Goal: Check status: Check status

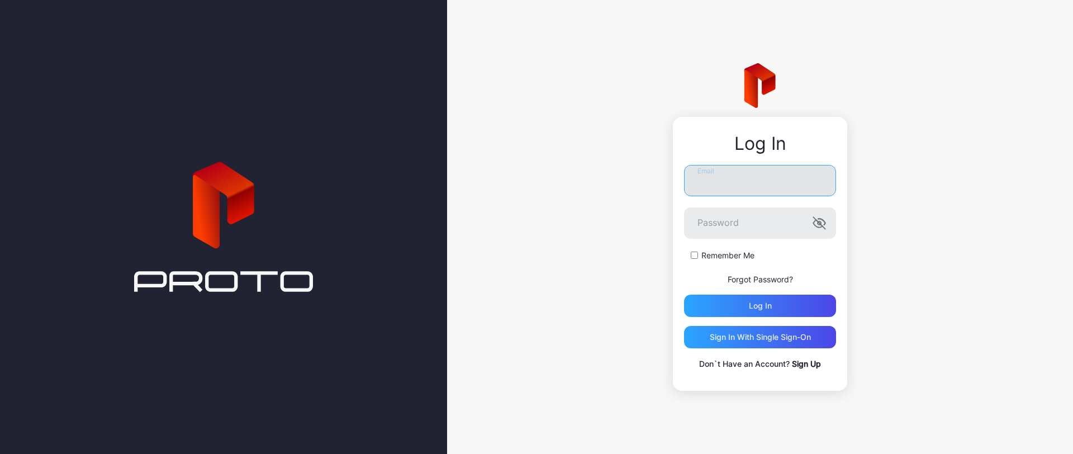
click at [769, 184] on input "Email" at bounding box center [760, 180] width 152 height 31
type input "**********"
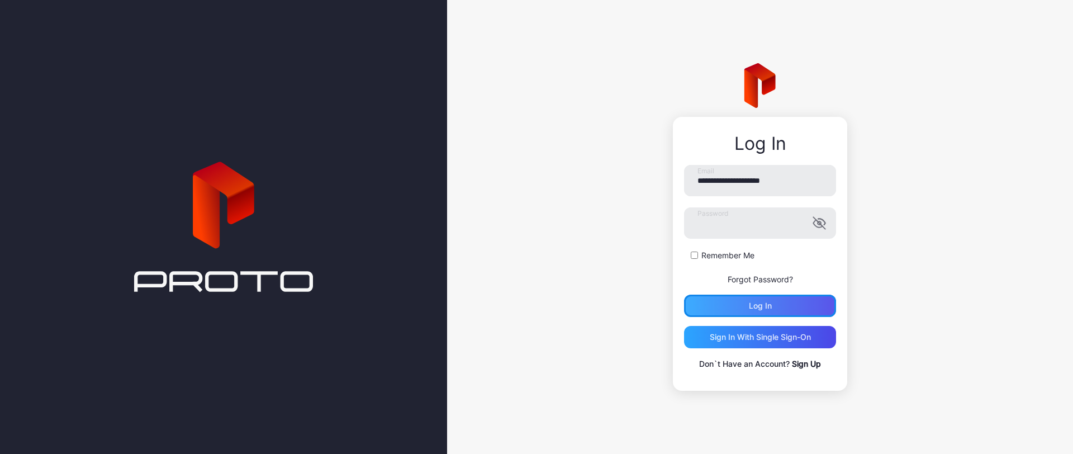
click at [742, 301] on div "Log in" at bounding box center [760, 306] width 152 height 22
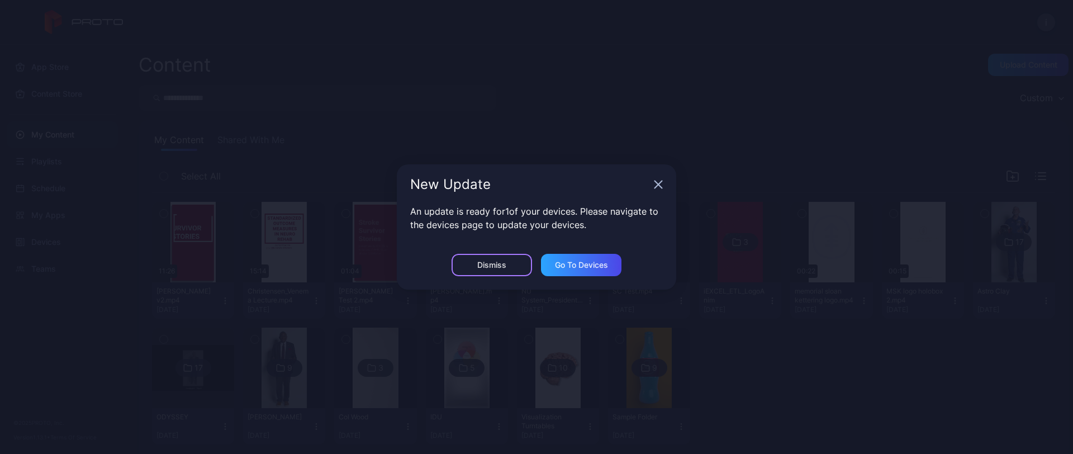
click at [500, 262] on div "Dismiss" at bounding box center [491, 264] width 29 height 9
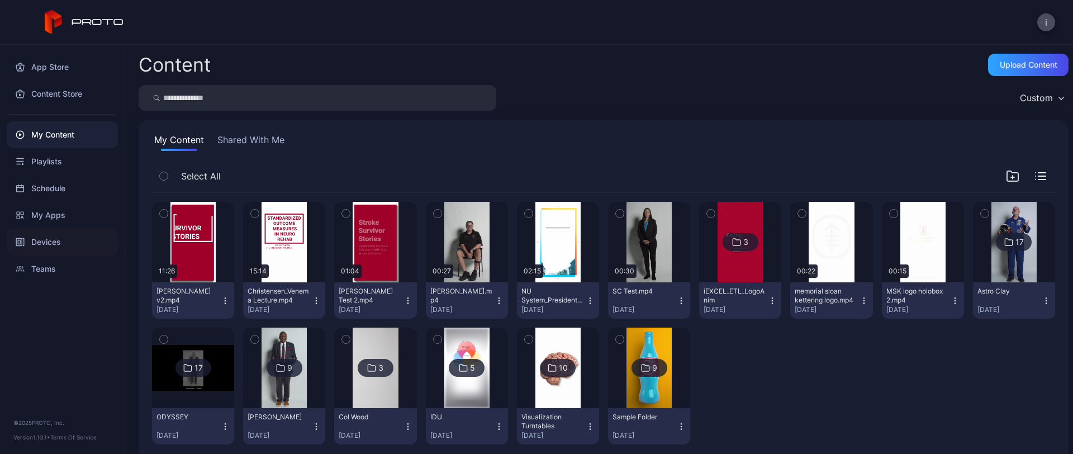
click at [46, 243] on div "Devices" at bounding box center [62, 242] width 111 height 27
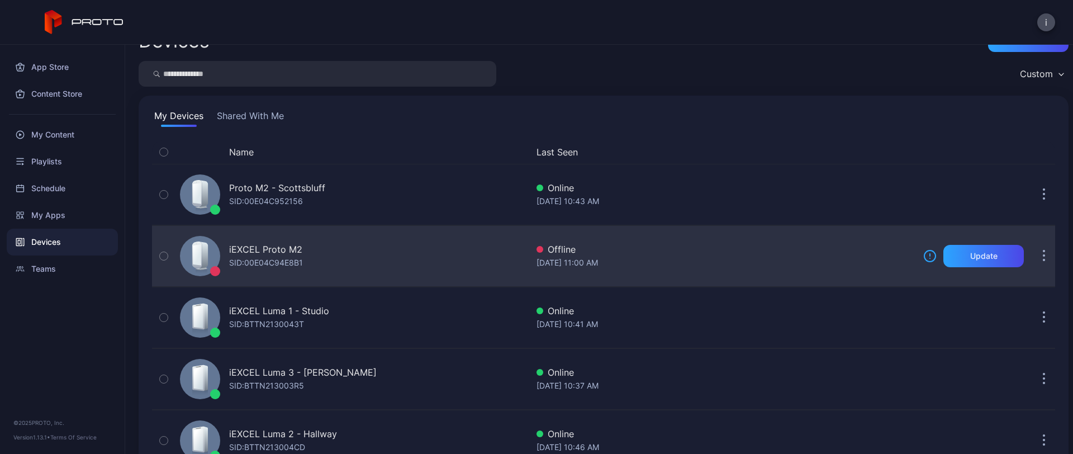
scroll to position [64, 0]
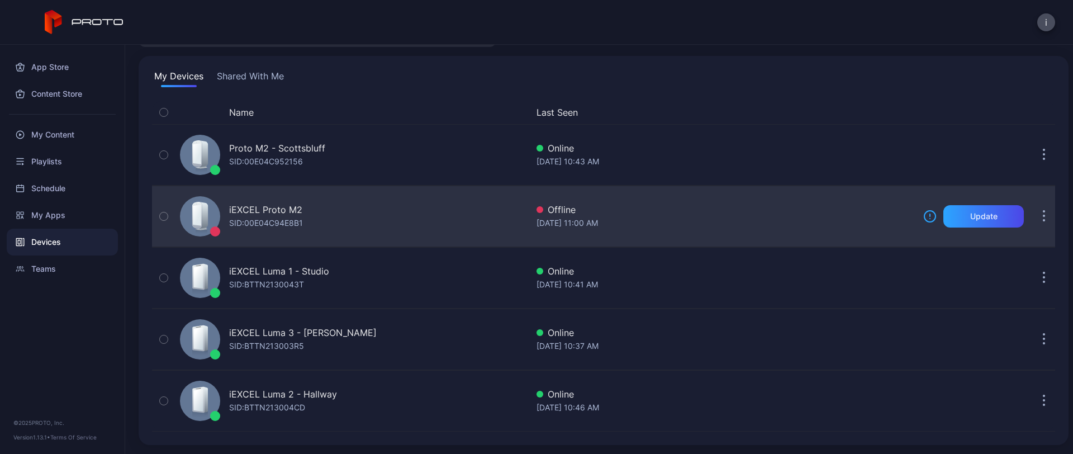
click at [270, 207] on div "iEXCEL Proto M2" at bounding box center [265, 209] width 73 height 13
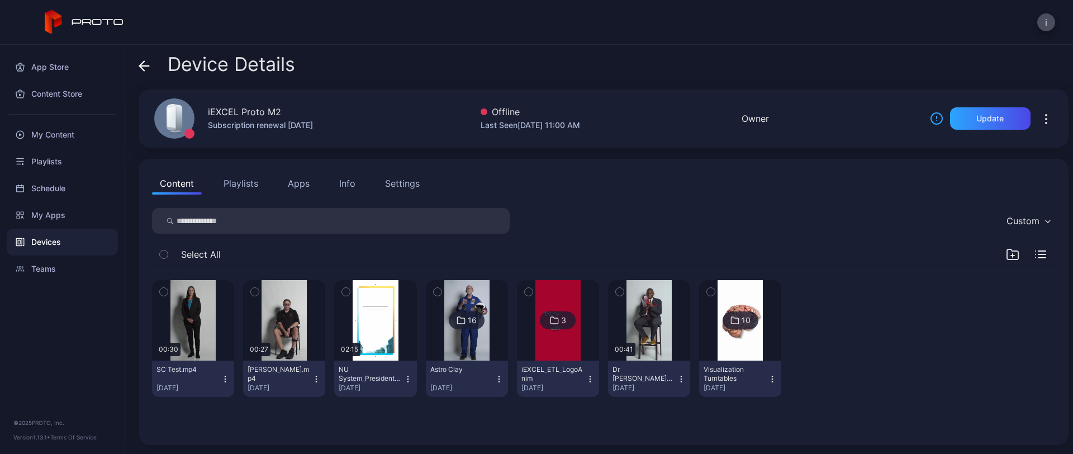
click at [742, 323] on div "10" at bounding box center [746, 320] width 9 height 10
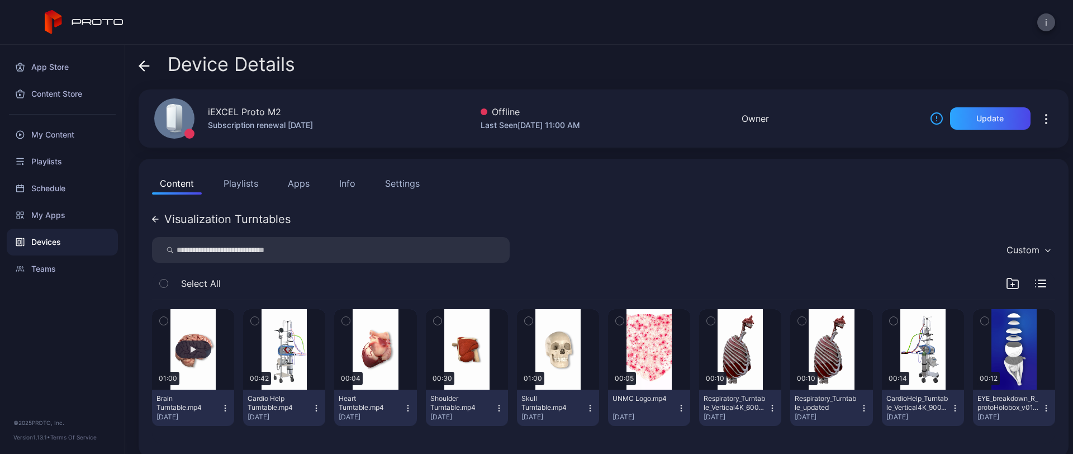
scroll to position [12, 0]
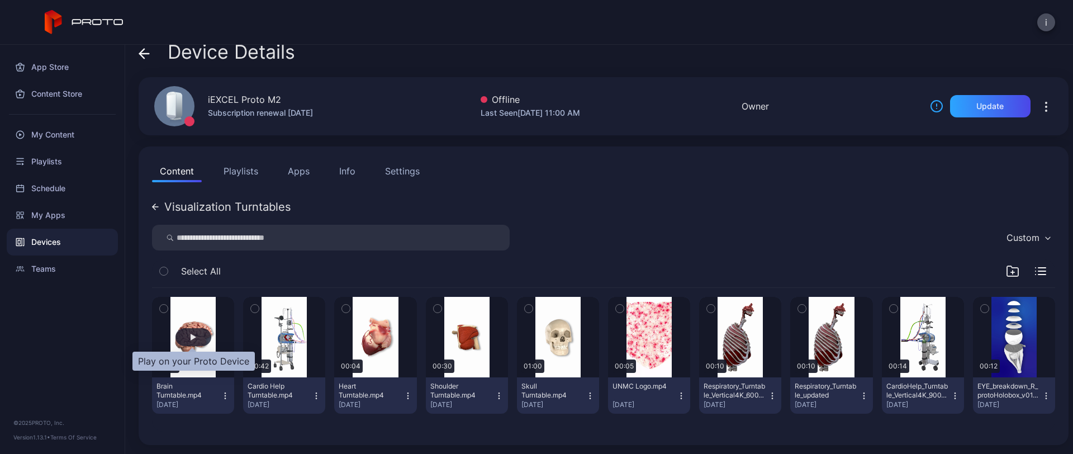
click at [187, 335] on div "button" at bounding box center [194, 337] width 36 height 18
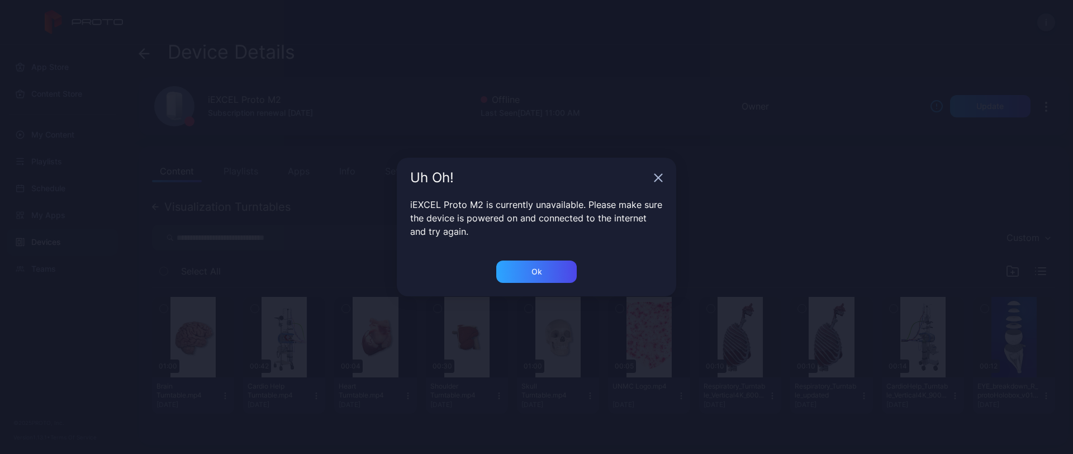
click at [660, 177] on icon "button" at bounding box center [658, 177] width 7 height 7
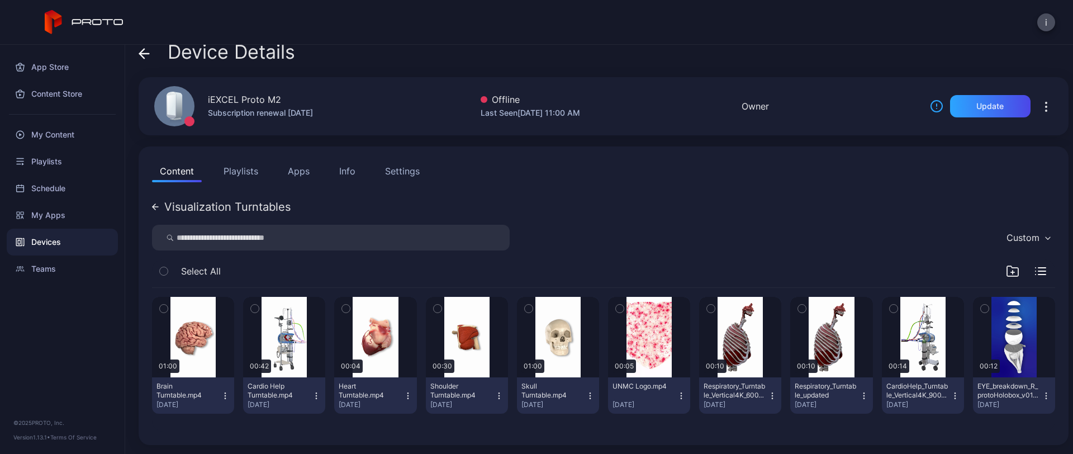
scroll to position [0, 0]
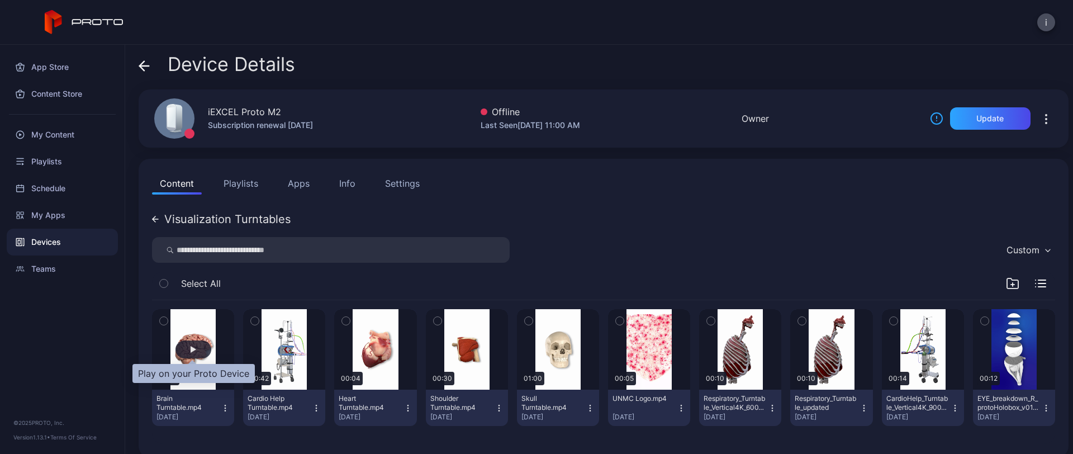
click at [197, 348] on div "button" at bounding box center [194, 349] width 36 height 18
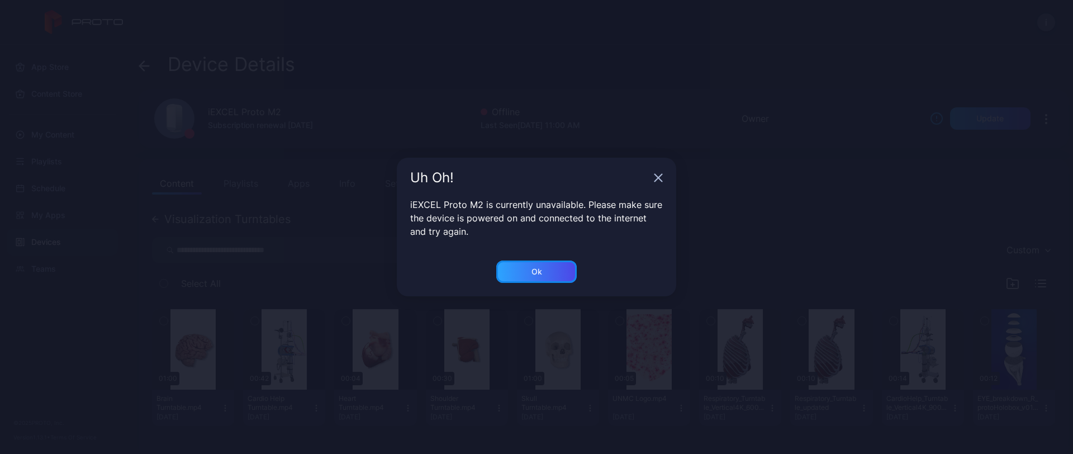
click at [546, 268] on div "Ok" at bounding box center [536, 271] width 80 height 22
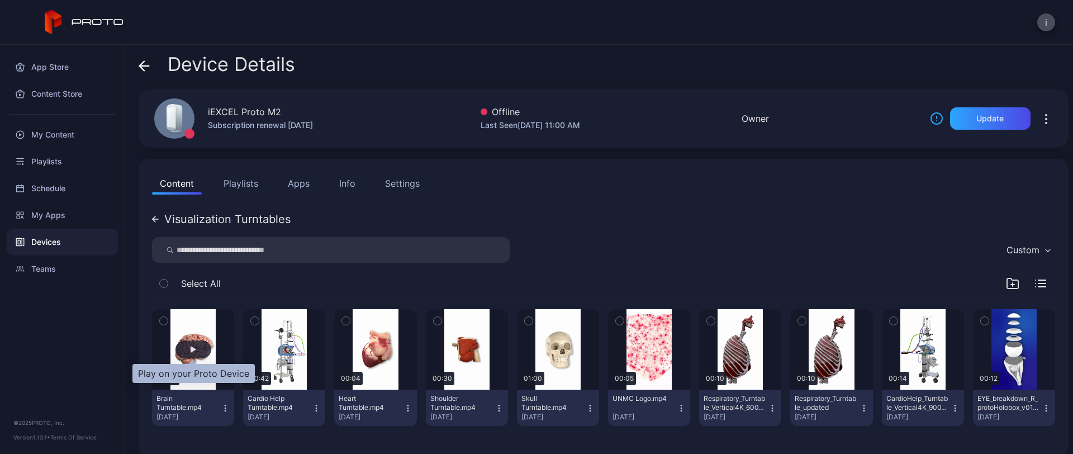
click at [193, 347] on div "button" at bounding box center [194, 349] width 6 height 7
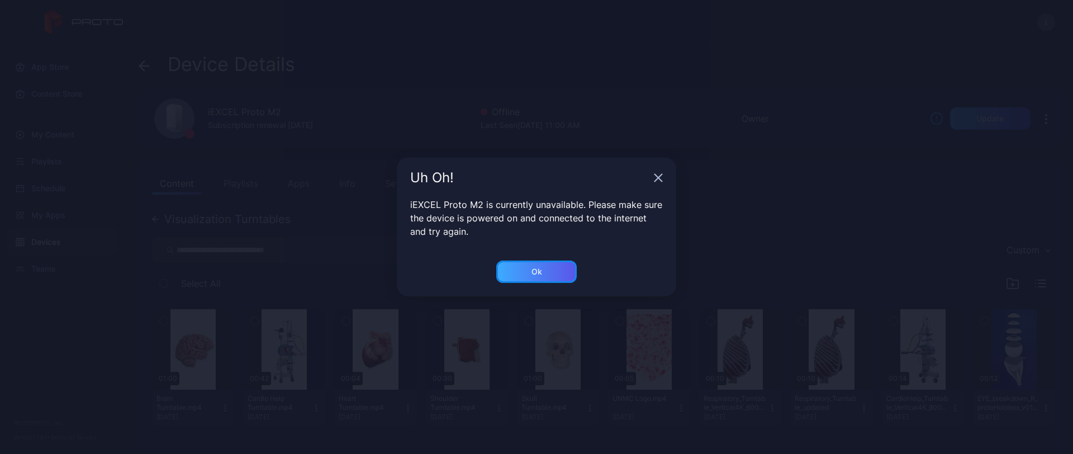
click at [517, 269] on div "Ok" at bounding box center [536, 271] width 80 height 22
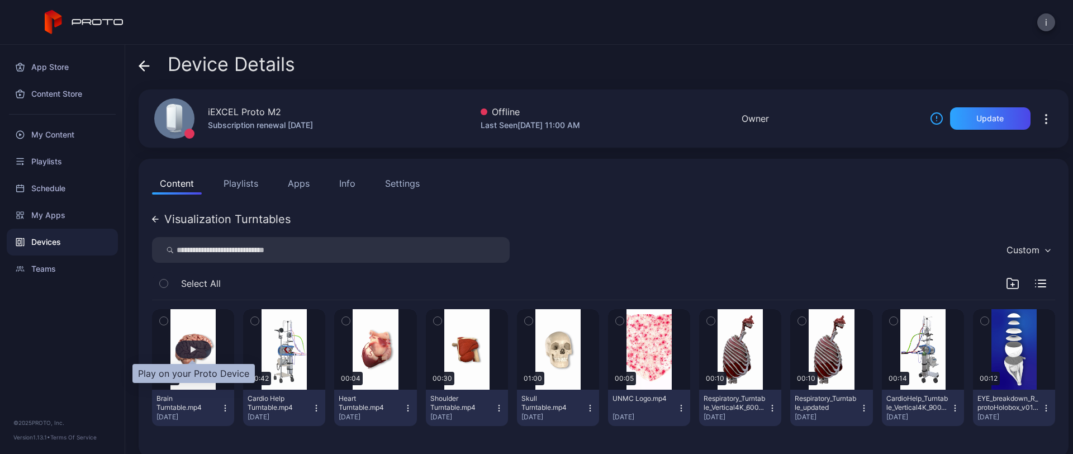
click at [191, 348] on div "button" at bounding box center [194, 349] width 6 height 7
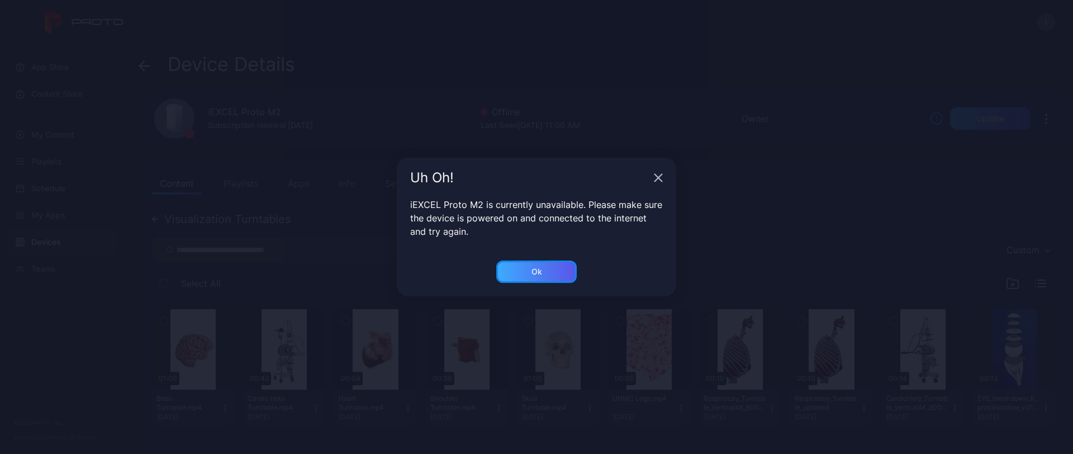
click at [551, 271] on div "Ok" at bounding box center [536, 271] width 80 height 22
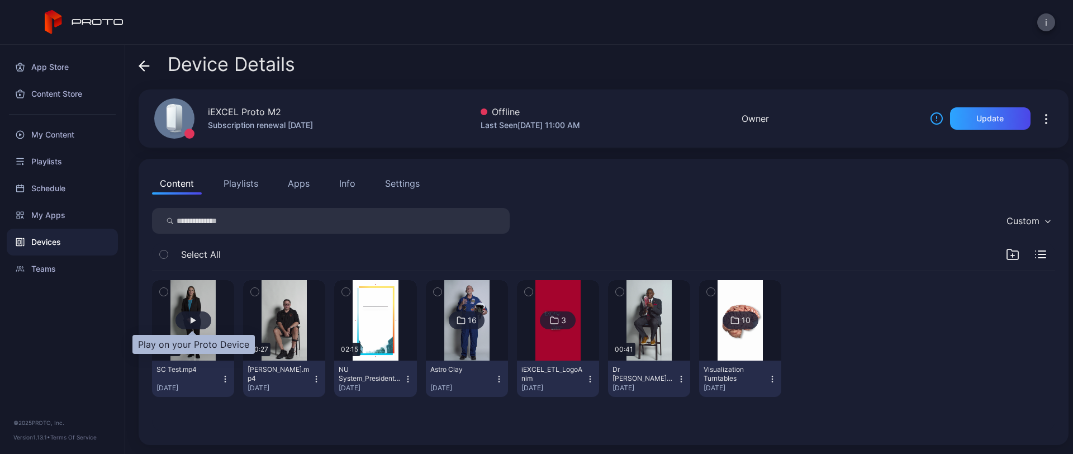
click at [186, 325] on div "button" at bounding box center [194, 320] width 36 height 18
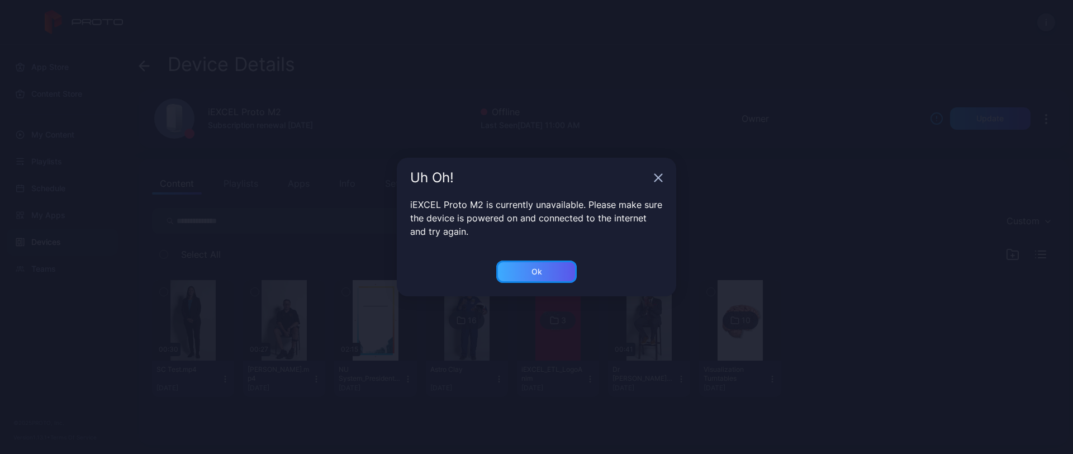
click at [571, 268] on div "Ok" at bounding box center [536, 271] width 80 height 22
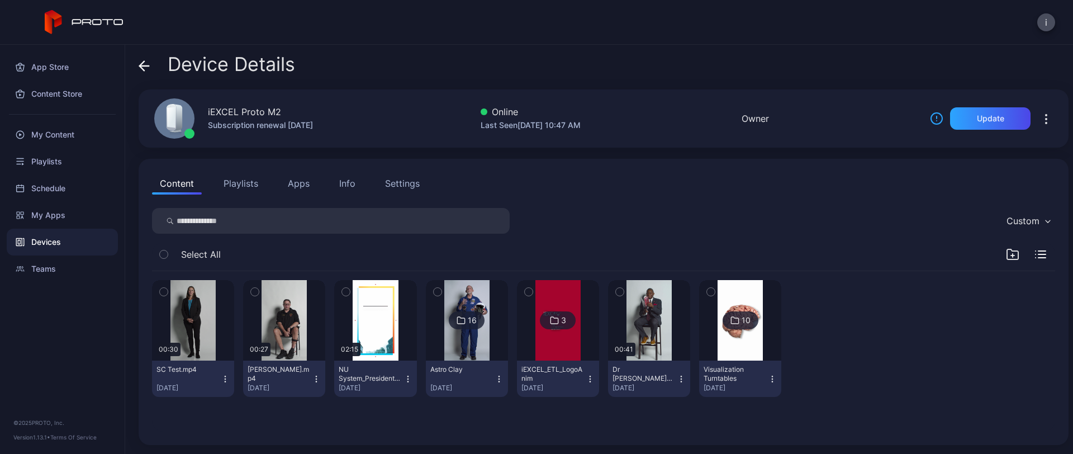
click at [740, 335] on img at bounding box center [740, 320] width 45 height 80
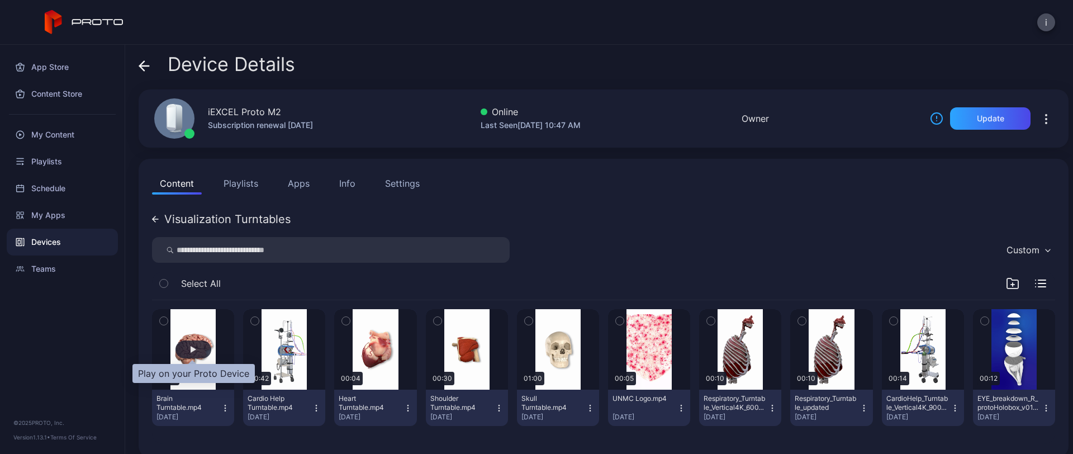
click at [194, 342] on div "button" at bounding box center [194, 349] width 36 height 18
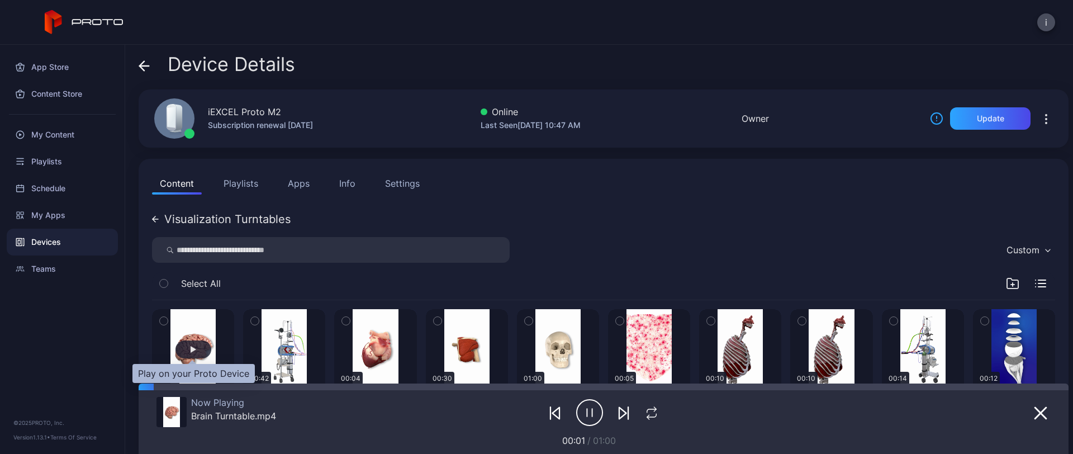
click at [196, 350] on div "button" at bounding box center [194, 349] width 36 height 18
click at [139, 63] on icon at bounding box center [144, 65] width 11 height 11
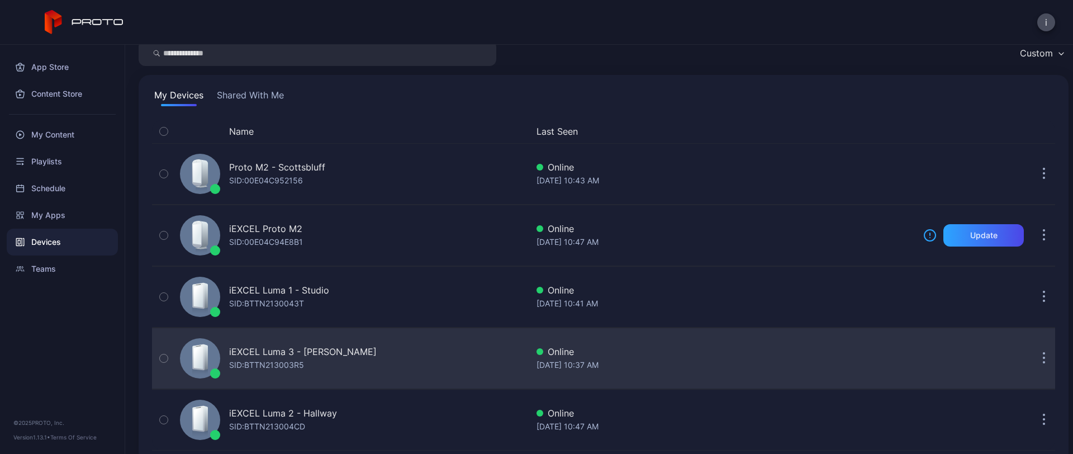
scroll to position [64, 0]
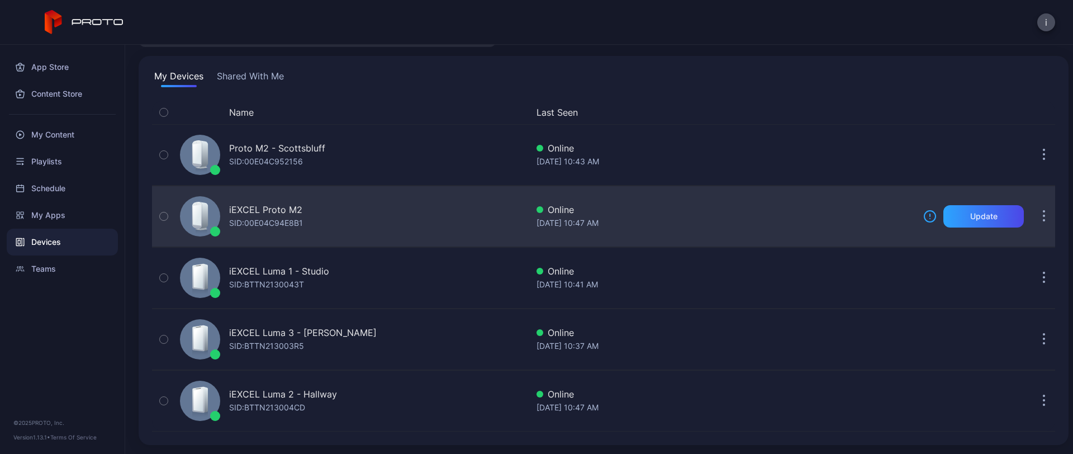
click at [276, 208] on div "iEXCEL Proto M2" at bounding box center [265, 209] width 73 height 13
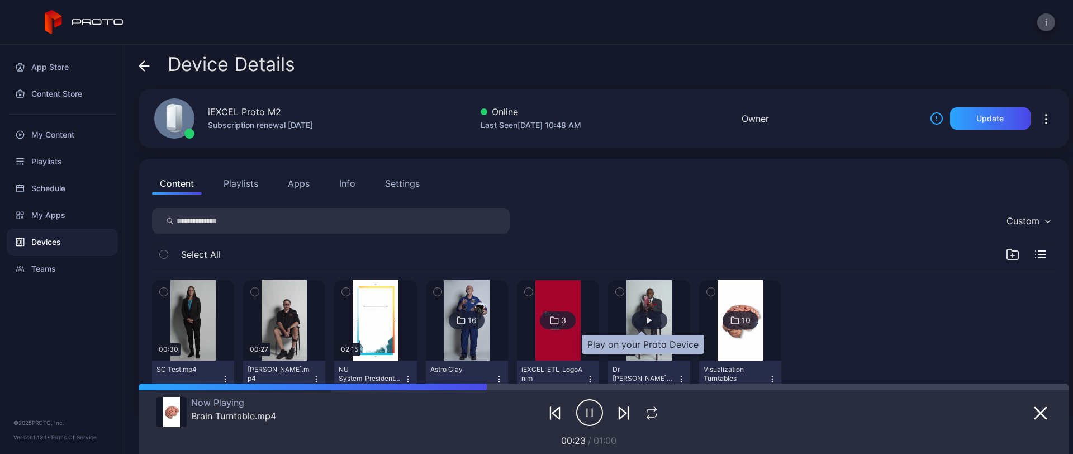
click at [647, 319] on div "button" at bounding box center [650, 320] width 6 height 7
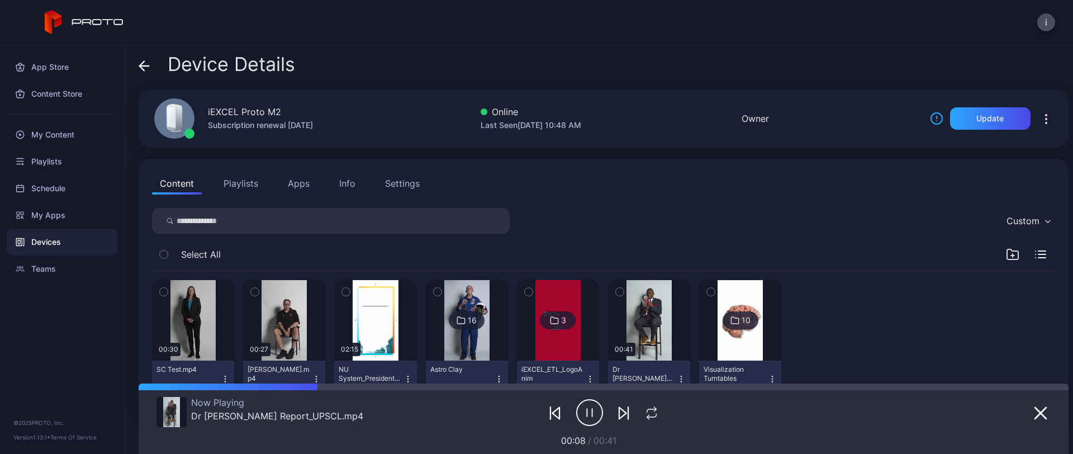
click at [457, 319] on icon at bounding box center [461, 320] width 9 height 13
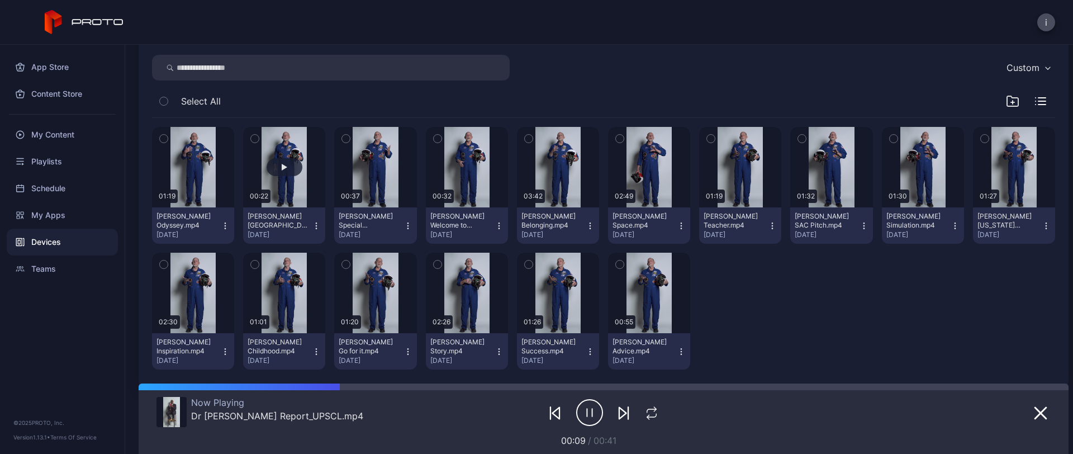
scroll to position [200, 0]
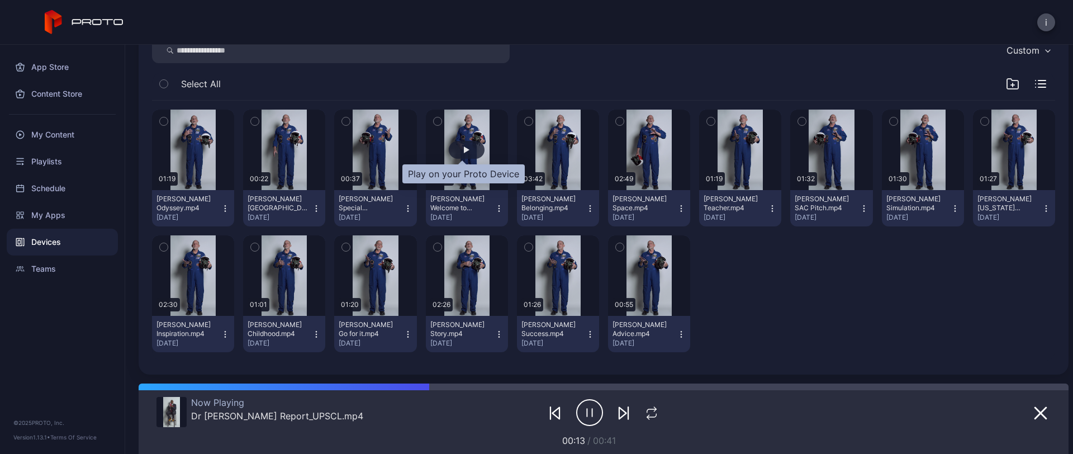
click at [457, 147] on div "button" at bounding box center [467, 150] width 36 height 18
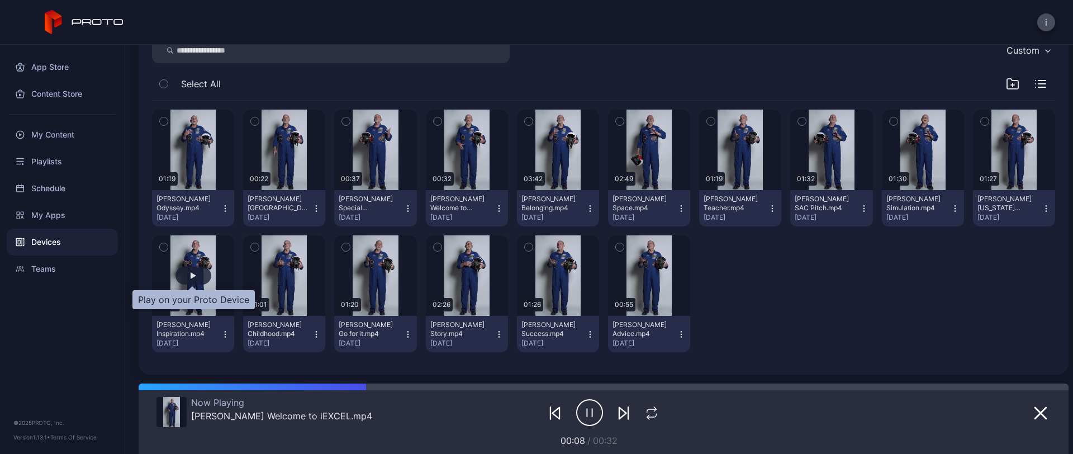
click at [201, 271] on div "button" at bounding box center [194, 276] width 36 height 18
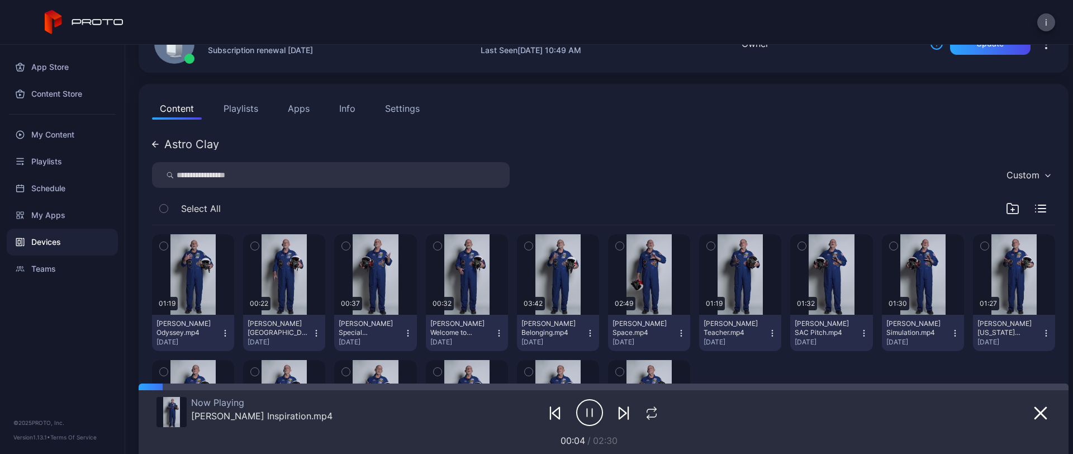
scroll to position [0, 0]
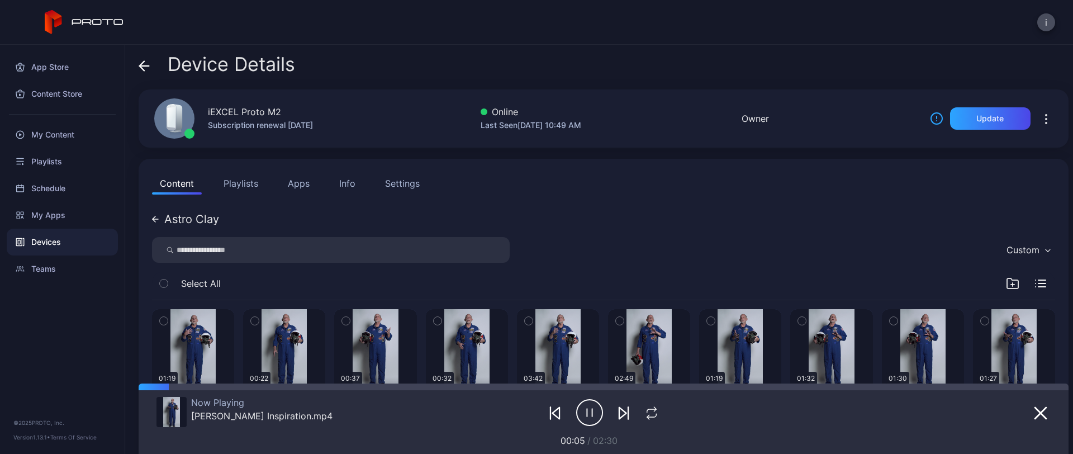
click at [141, 63] on icon at bounding box center [142, 66] width 4 height 10
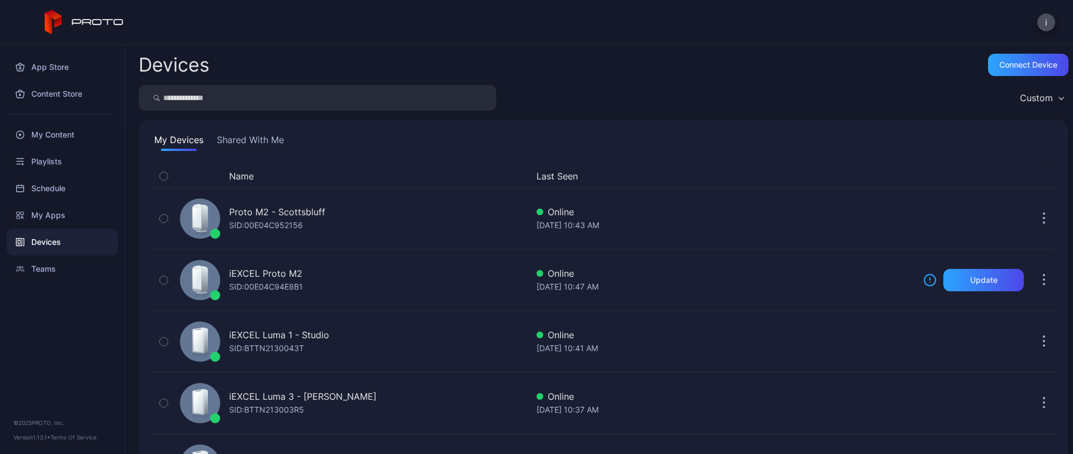
scroll to position [64, 0]
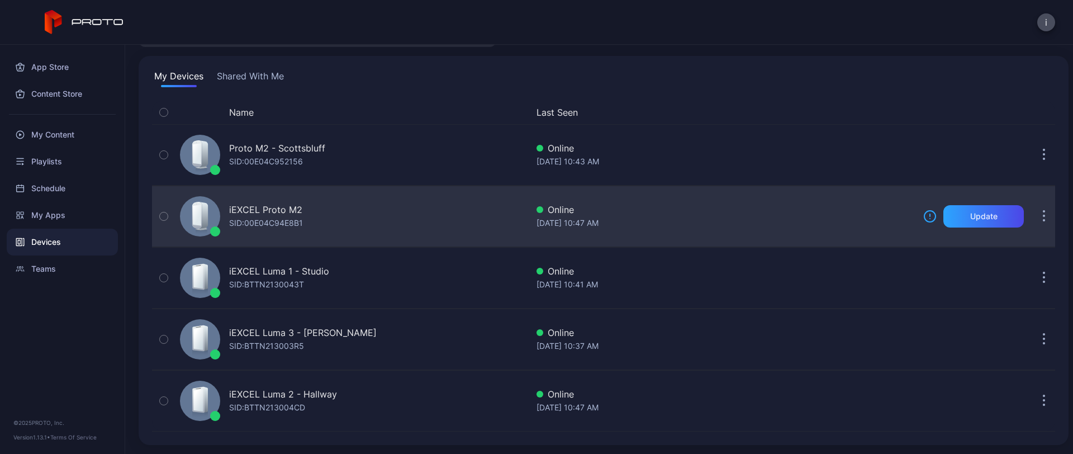
click at [287, 205] on div "iEXCEL Proto M2" at bounding box center [265, 209] width 73 height 13
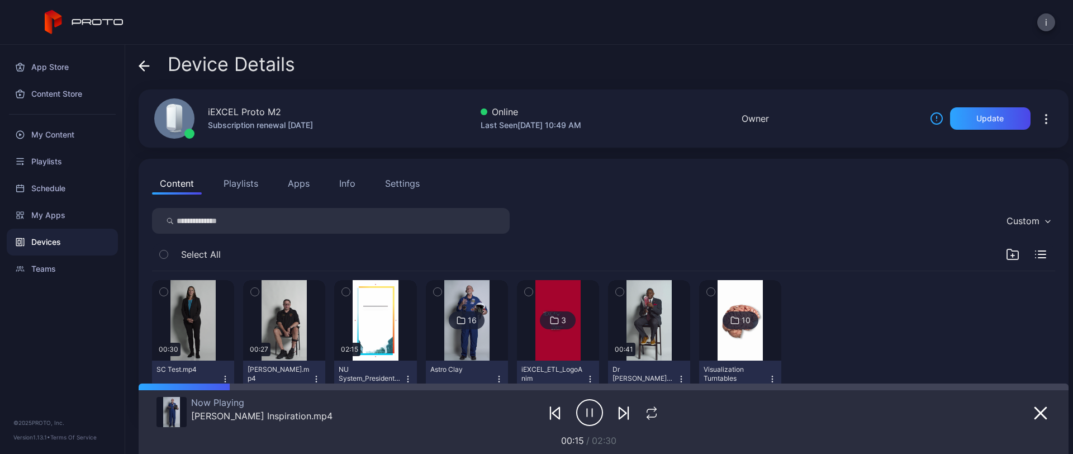
click at [528, 340] on div at bounding box center [558, 320] width 80 height 80
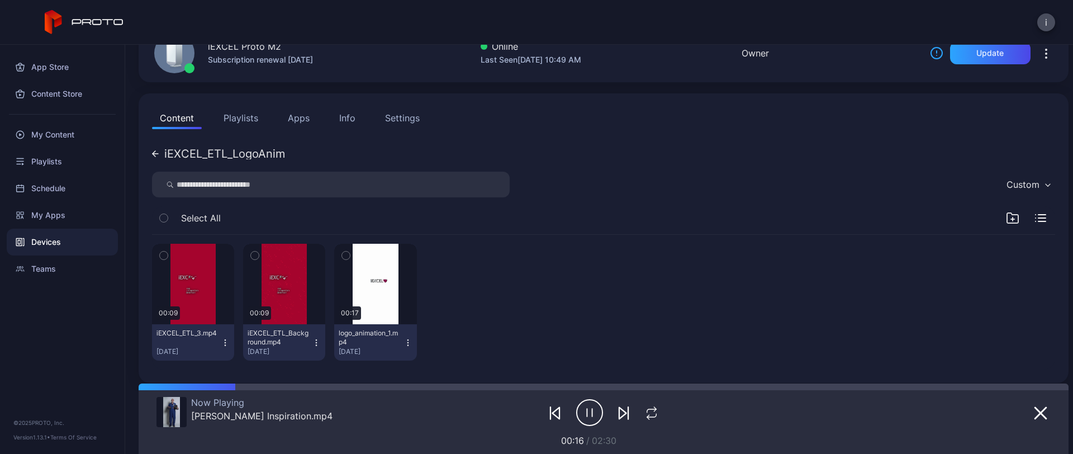
scroll to position [74, 0]
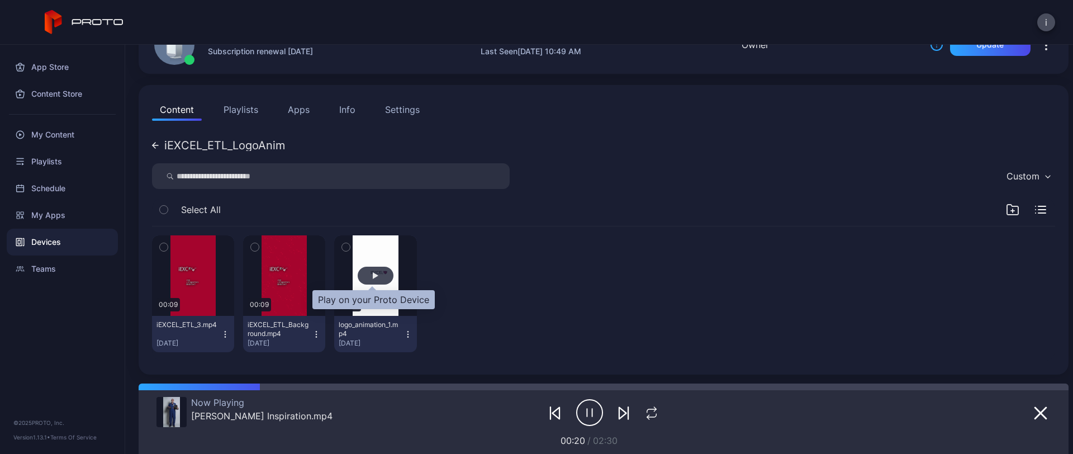
click at [366, 283] on div "button" at bounding box center [376, 276] width 36 height 18
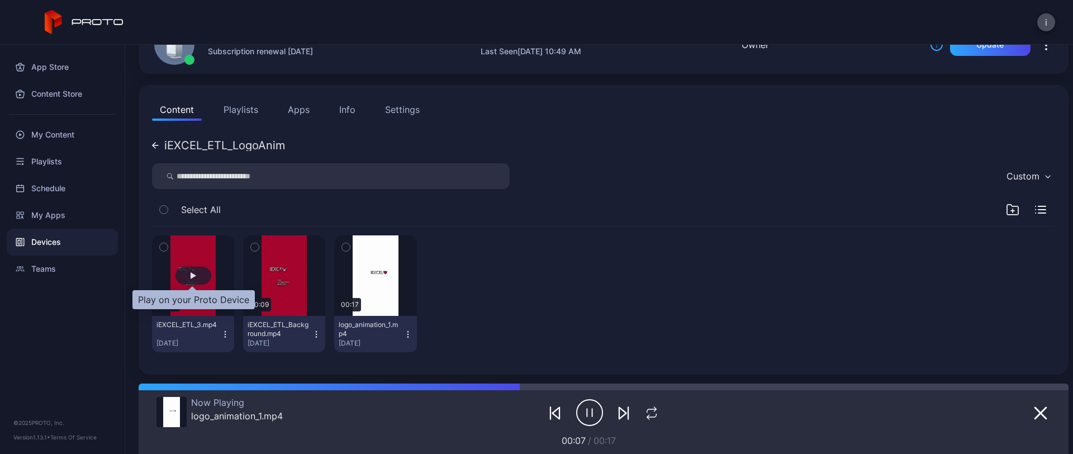
click at [194, 277] on div "button" at bounding box center [194, 275] width 6 height 7
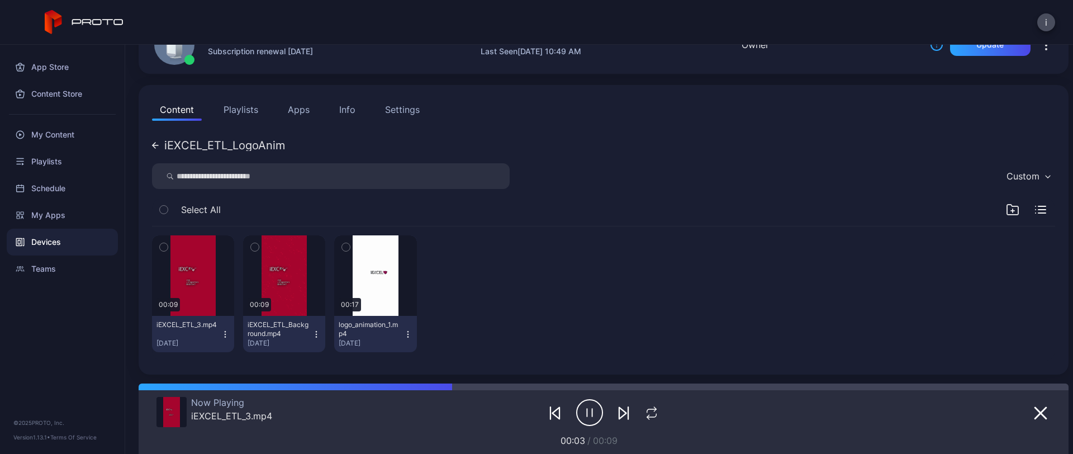
click at [158, 147] on icon at bounding box center [155, 145] width 7 height 7
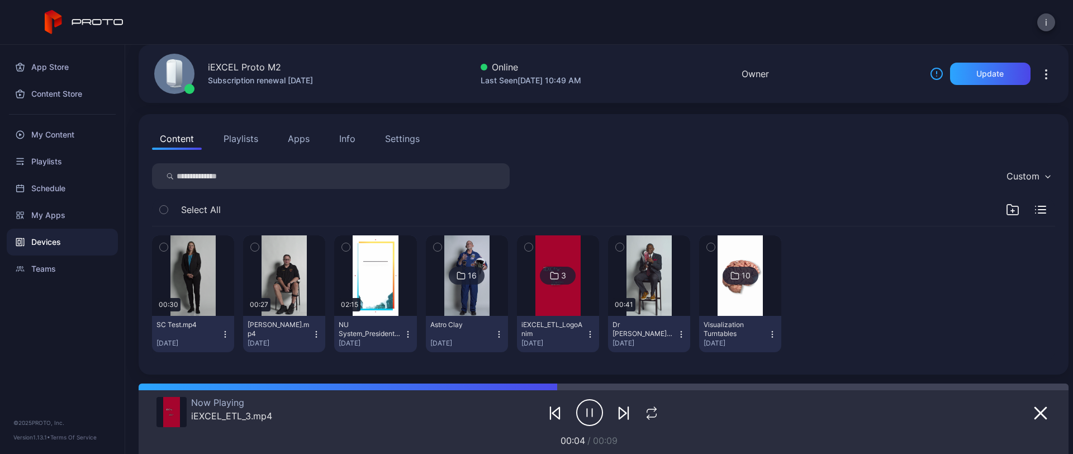
scroll to position [0, 0]
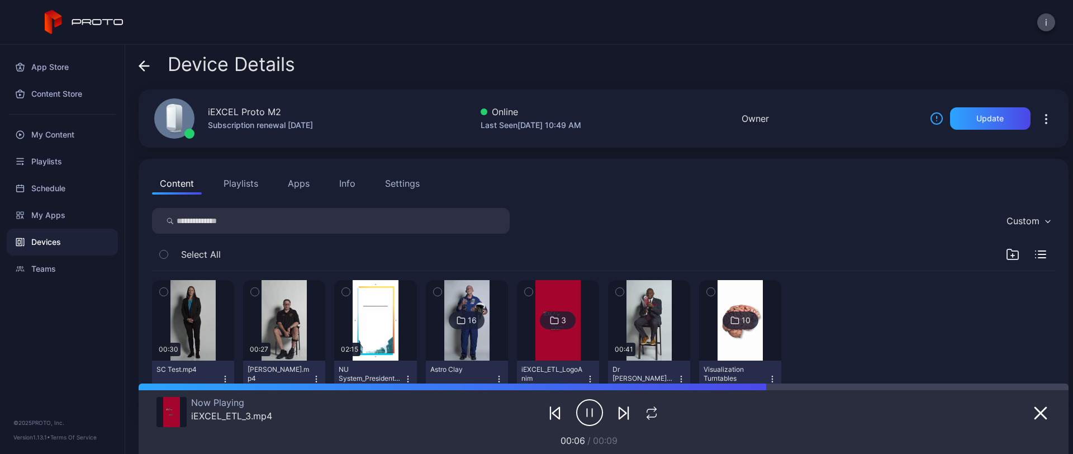
click at [765, 347] on div at bounding box center [740, 320] width 80 height 80
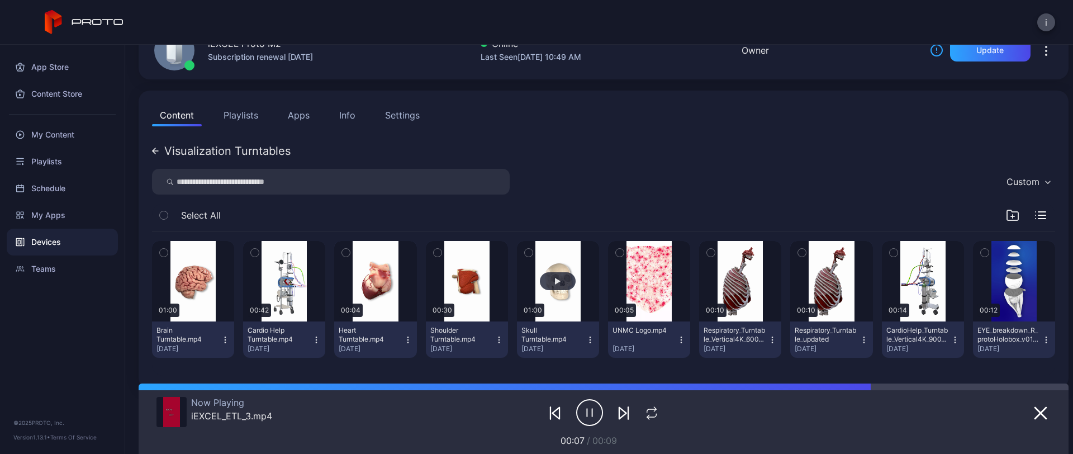
scroll to position [83, 0]
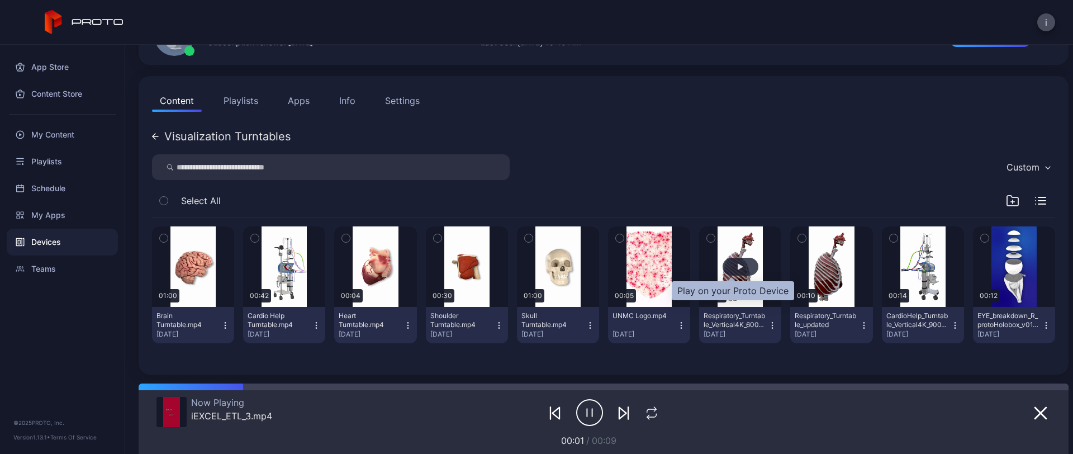
click at [737, 267] on div "button" at bounding box center [741, 267] width 36 height 18
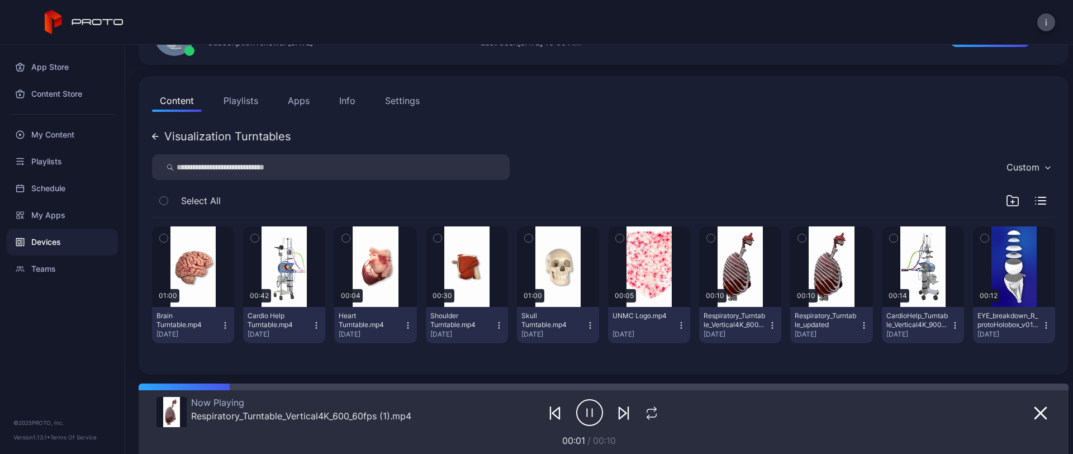
click at [152, 138] on icon at bounding box center [155, 136] width 7 height 7
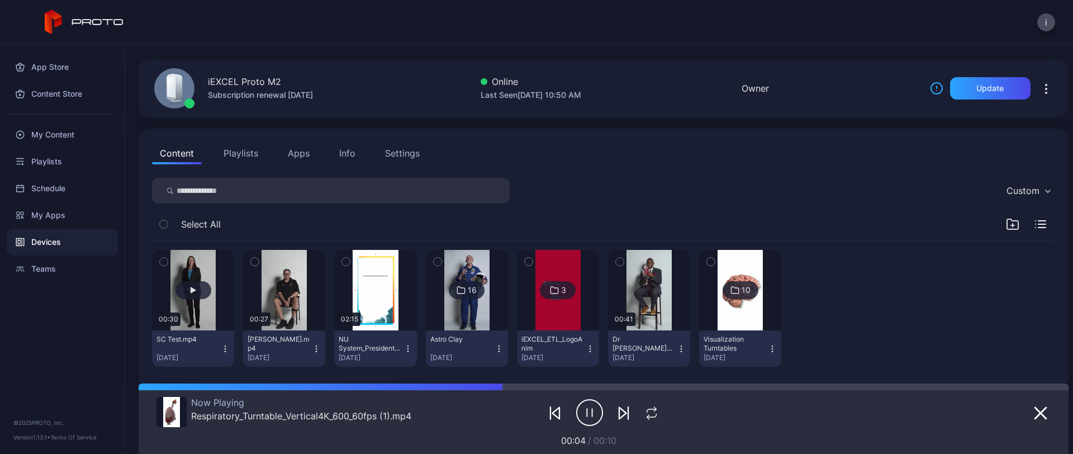
scroll to position [32, 0]
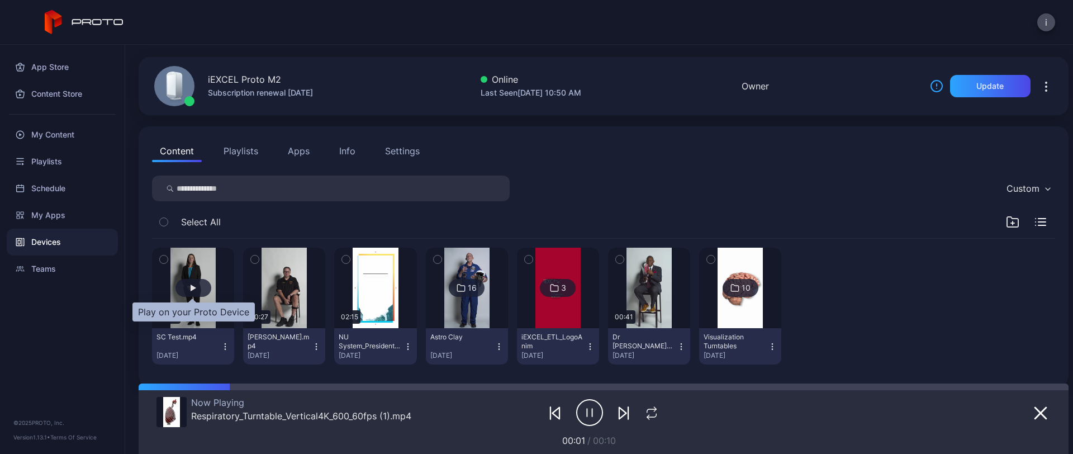
click at [193, 288] on div "button" at bounding box center [194, 288] width 6 height 7
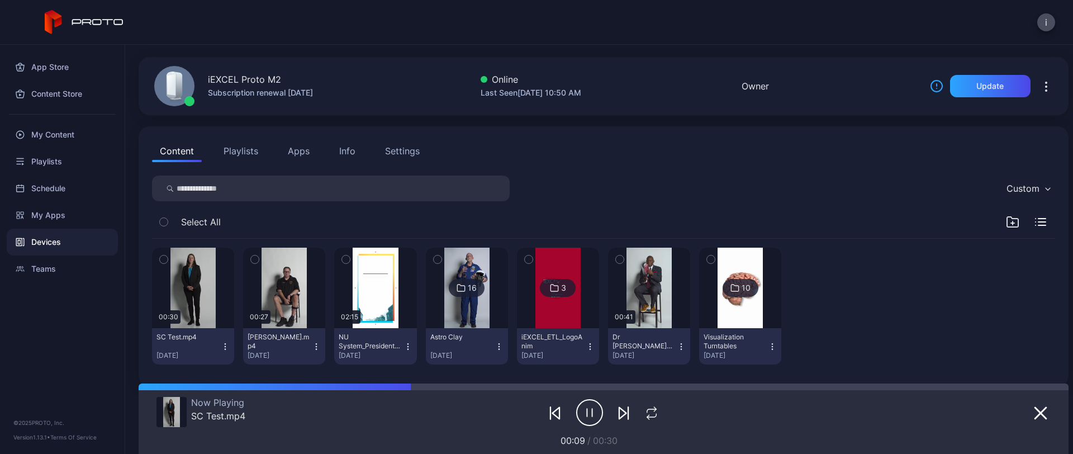
click at [722, 301] on img at bounding box center [740, 288] width 45 height 80
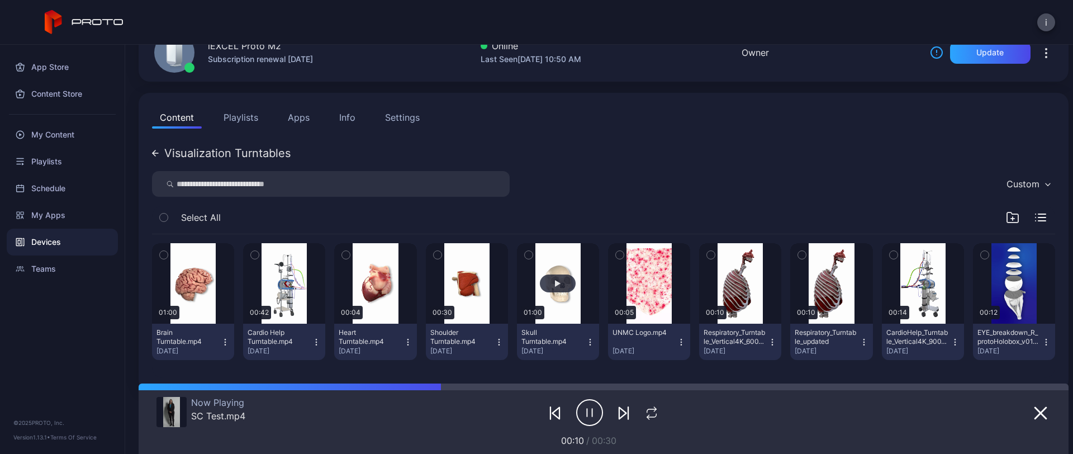
scroll to position [68, 0]
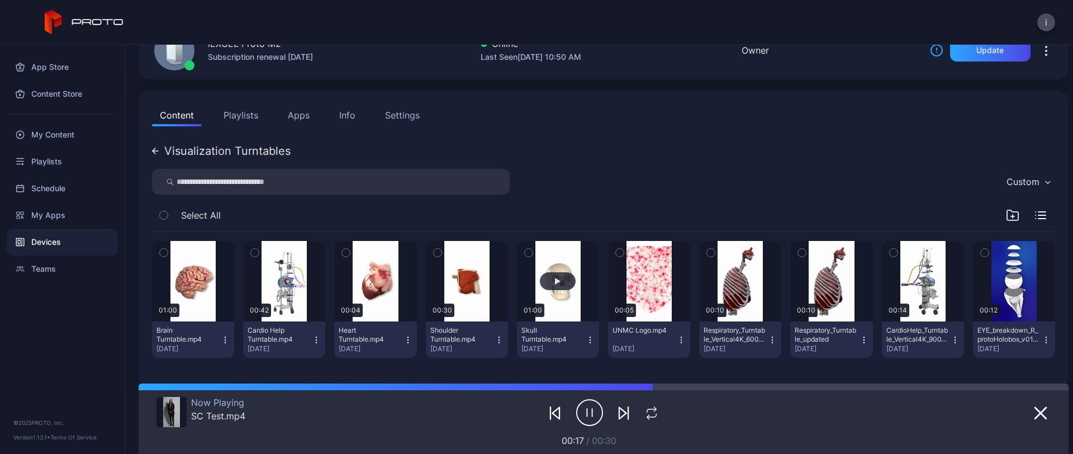
click at [561, 313] on button "button" at bounding box center [558, 281] width 82 height 80
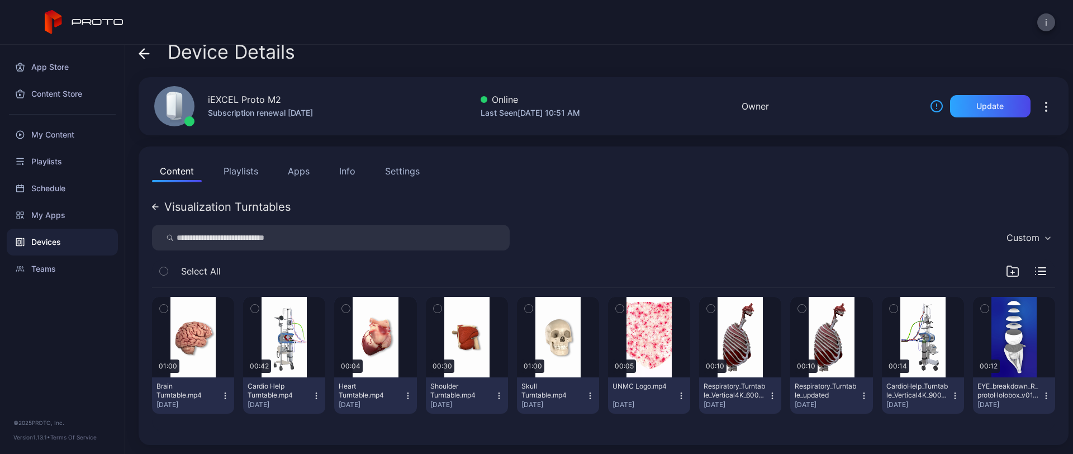
scroll to position [12, 0]
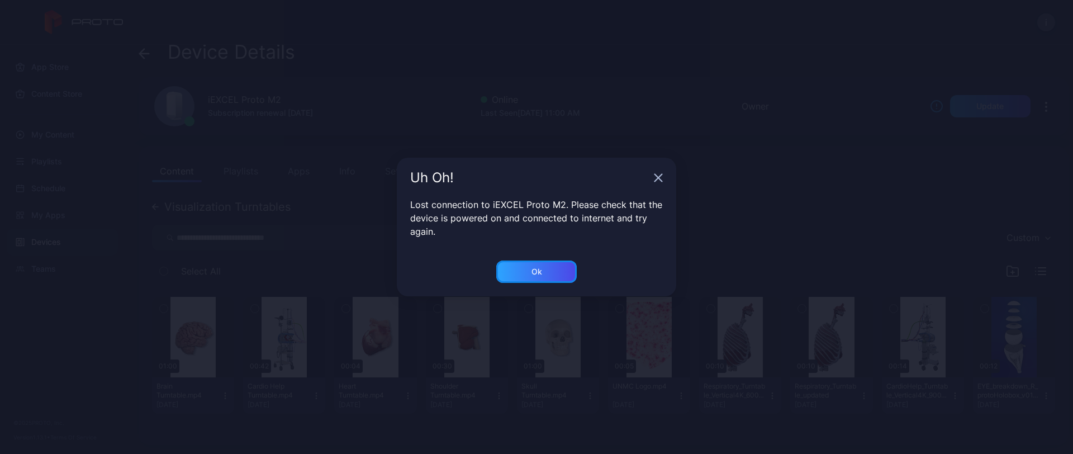
click at [542, 280] on div "Ok" at bounding box center [536, 271] width 80 height 22
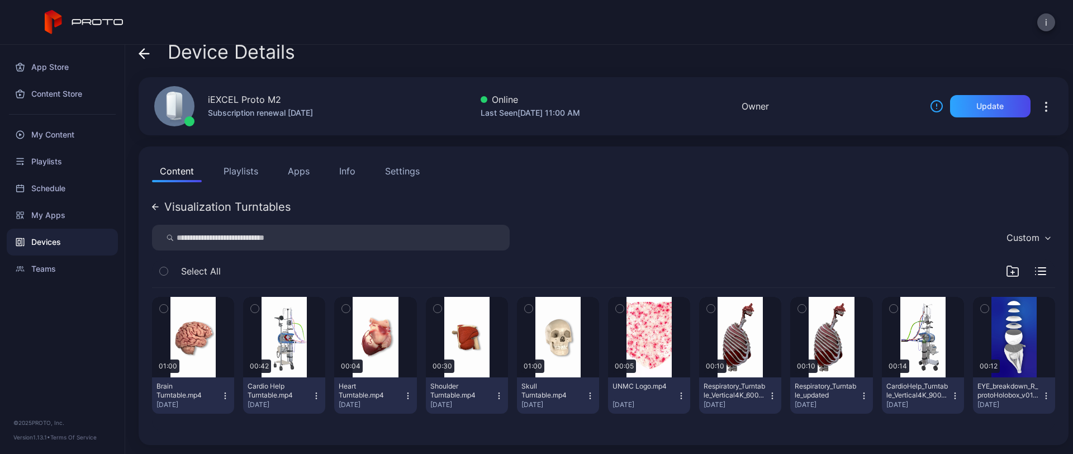
click at [778, 195] on div "Content Playlists Apps Info Settings Visualization Turntables Custom Select All…" at bounding box center [604, 295] width 930 height 298
